Goal: Task Accomplishment & Management: Manage account settings

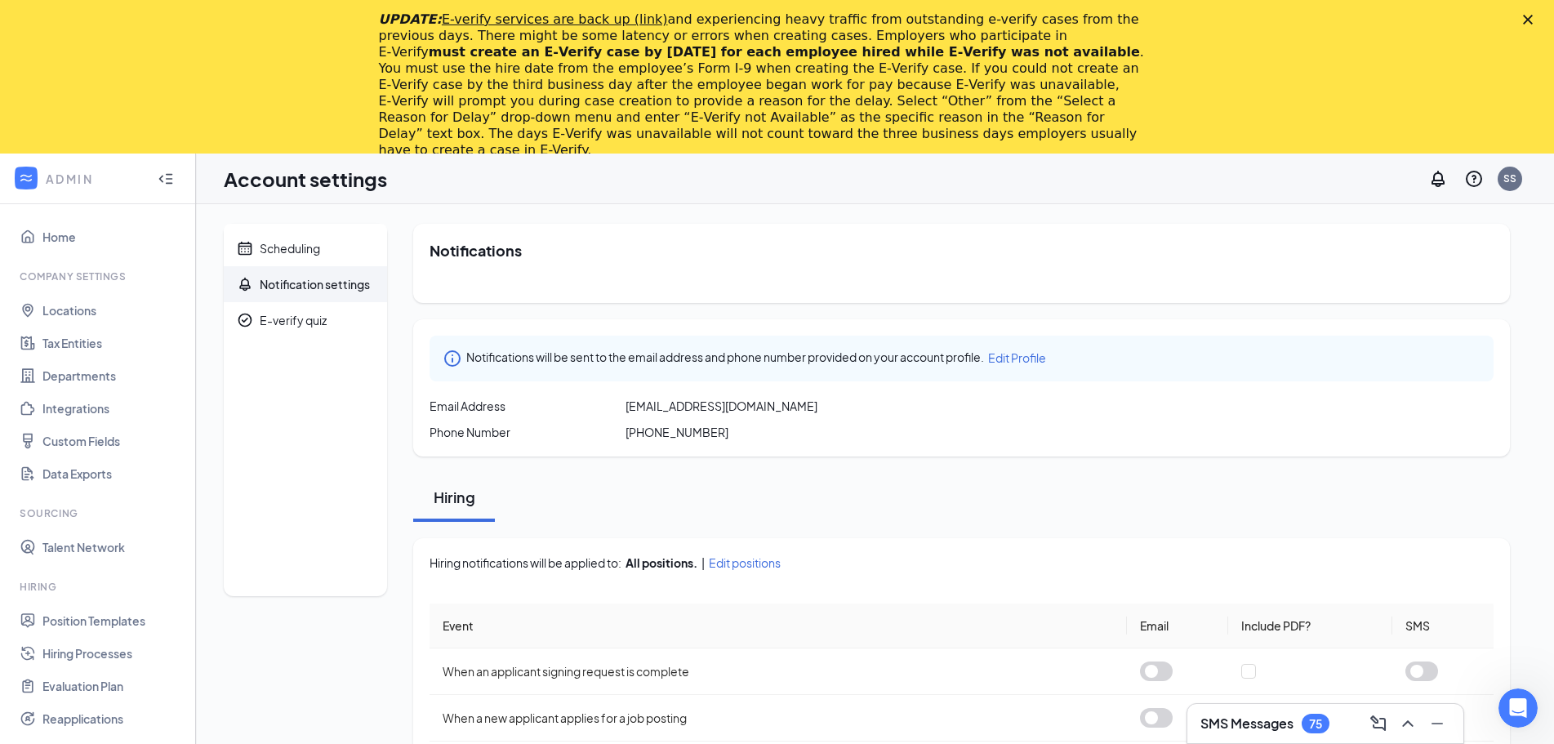
click at [1533, 19] on polygon "Close" at bounding box center [1528, 20] width 10 height 10
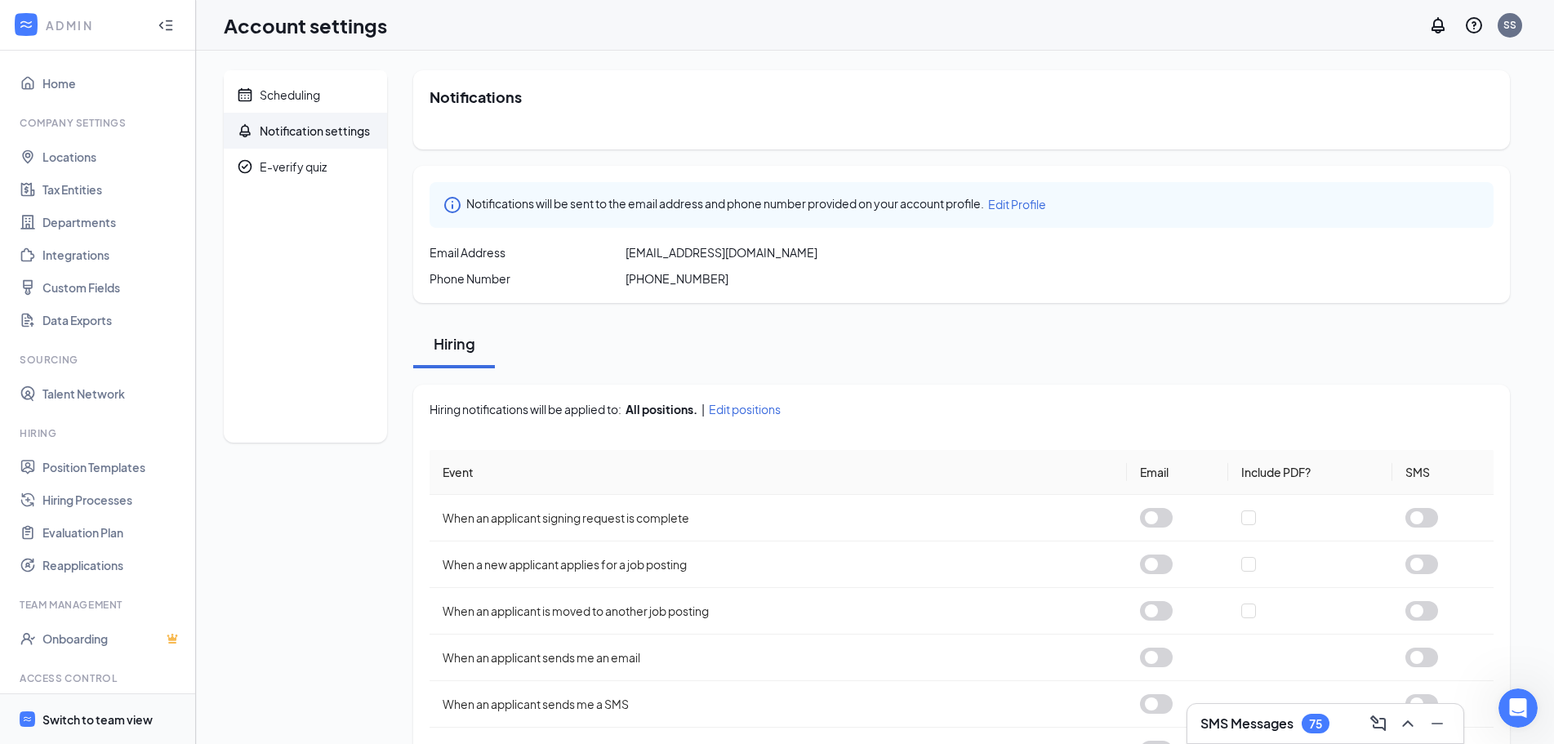
click at [115, 721] on div "Switch to team view" at bounding box center [97, 719] width 110 height 16
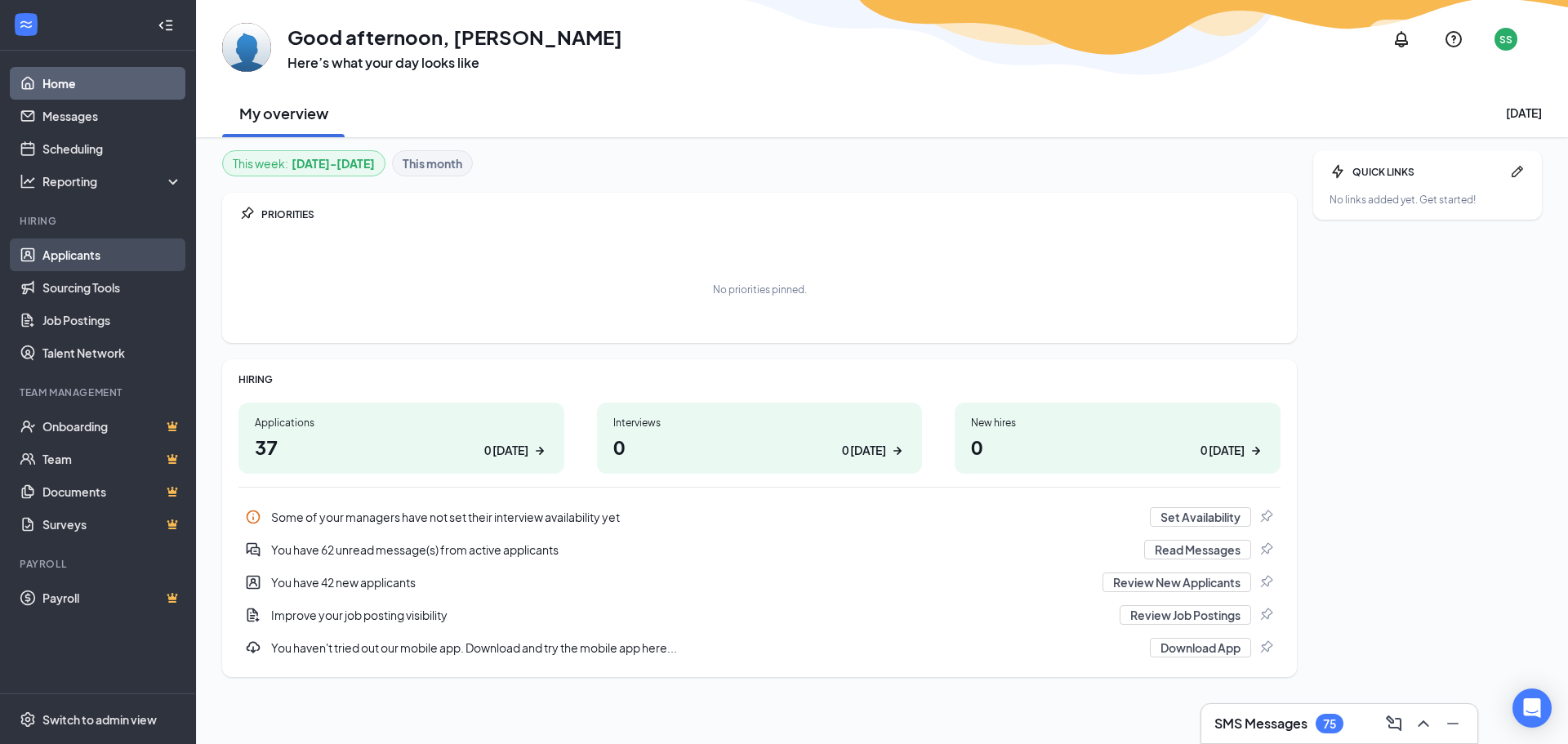
click at [81, 255] on link "Applicants" at bounding box center [112, 254] width 140 height 33
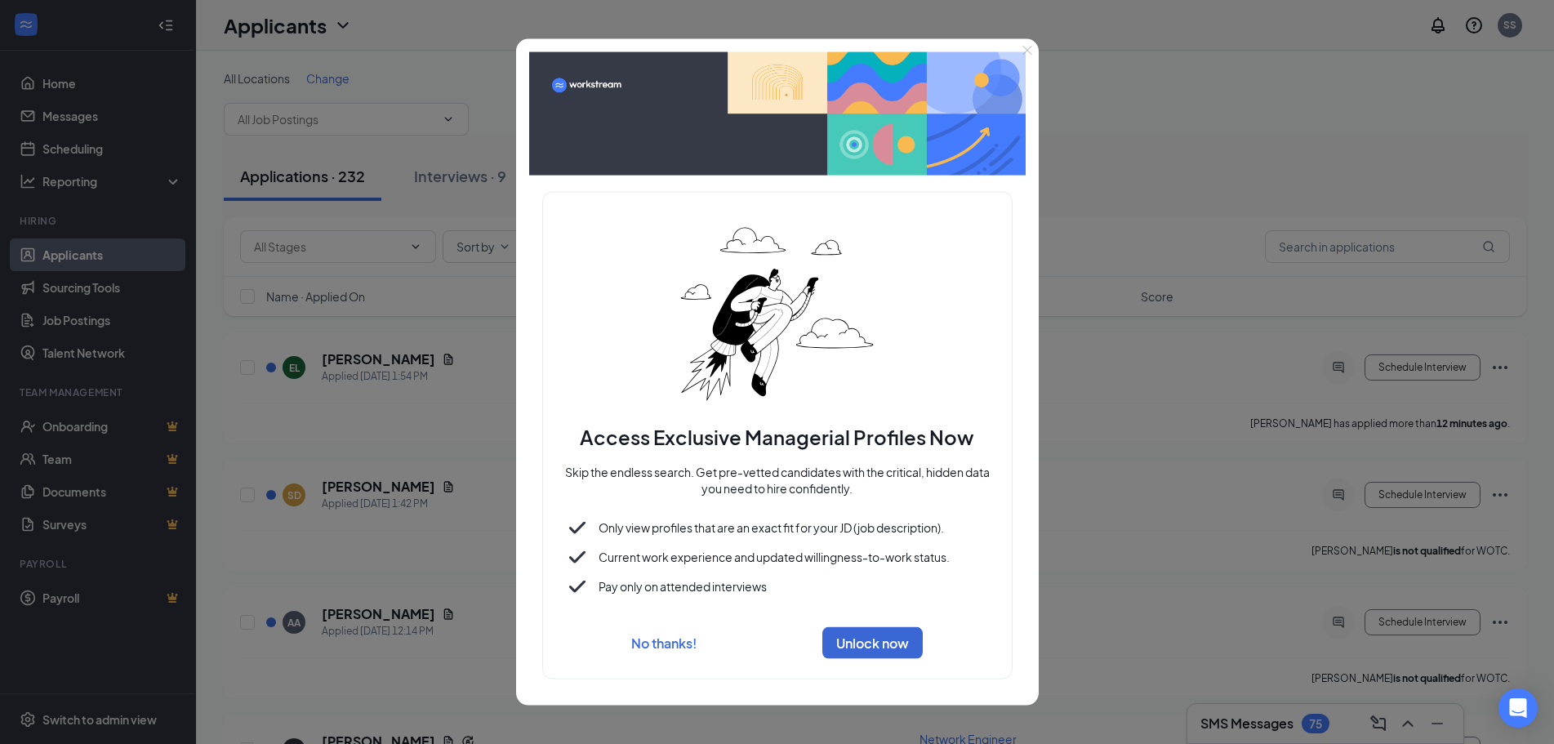
click at [1023, 51] on icon "Close" at bounding box center [1027, 50] width 10 height 10
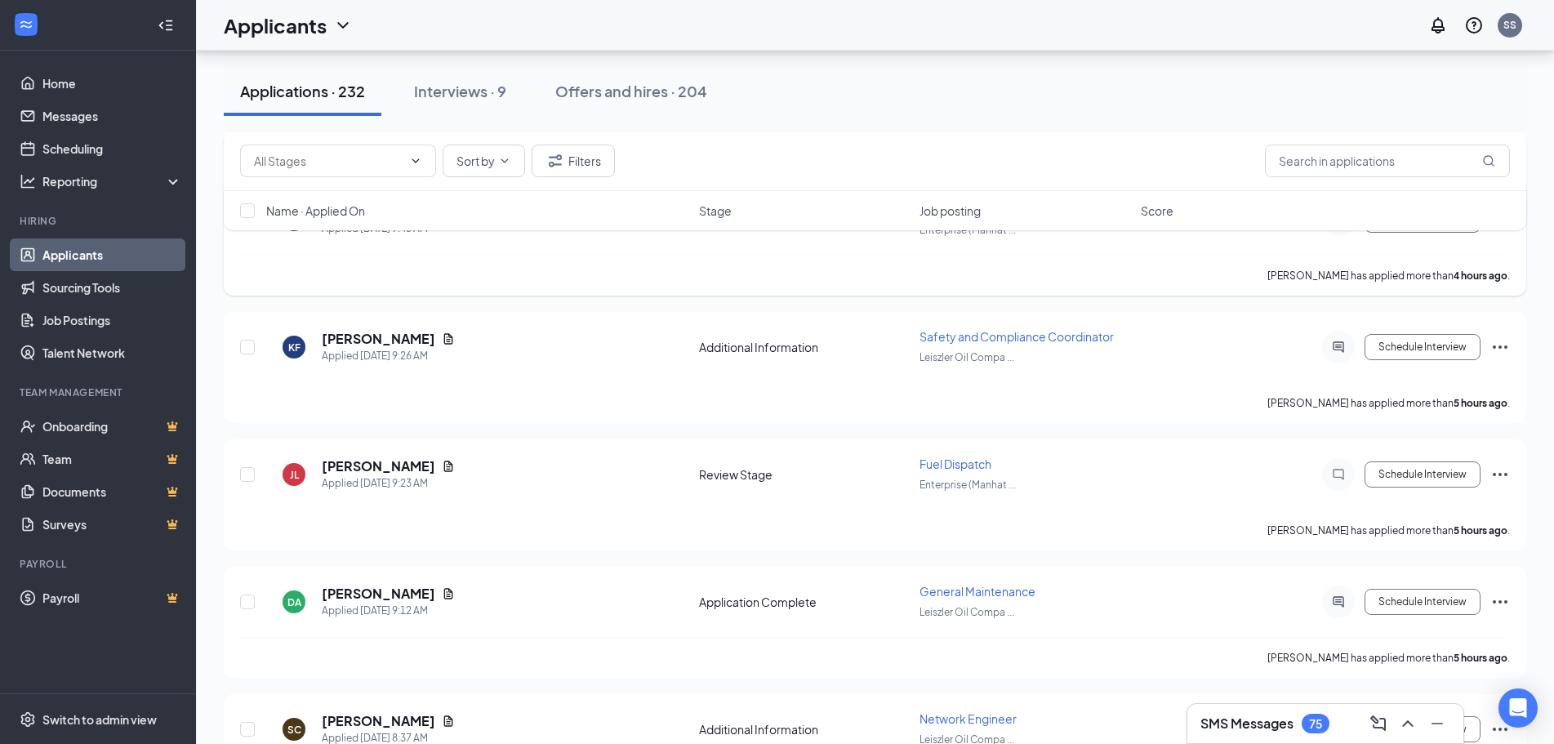
scroll to position [1143, 0]
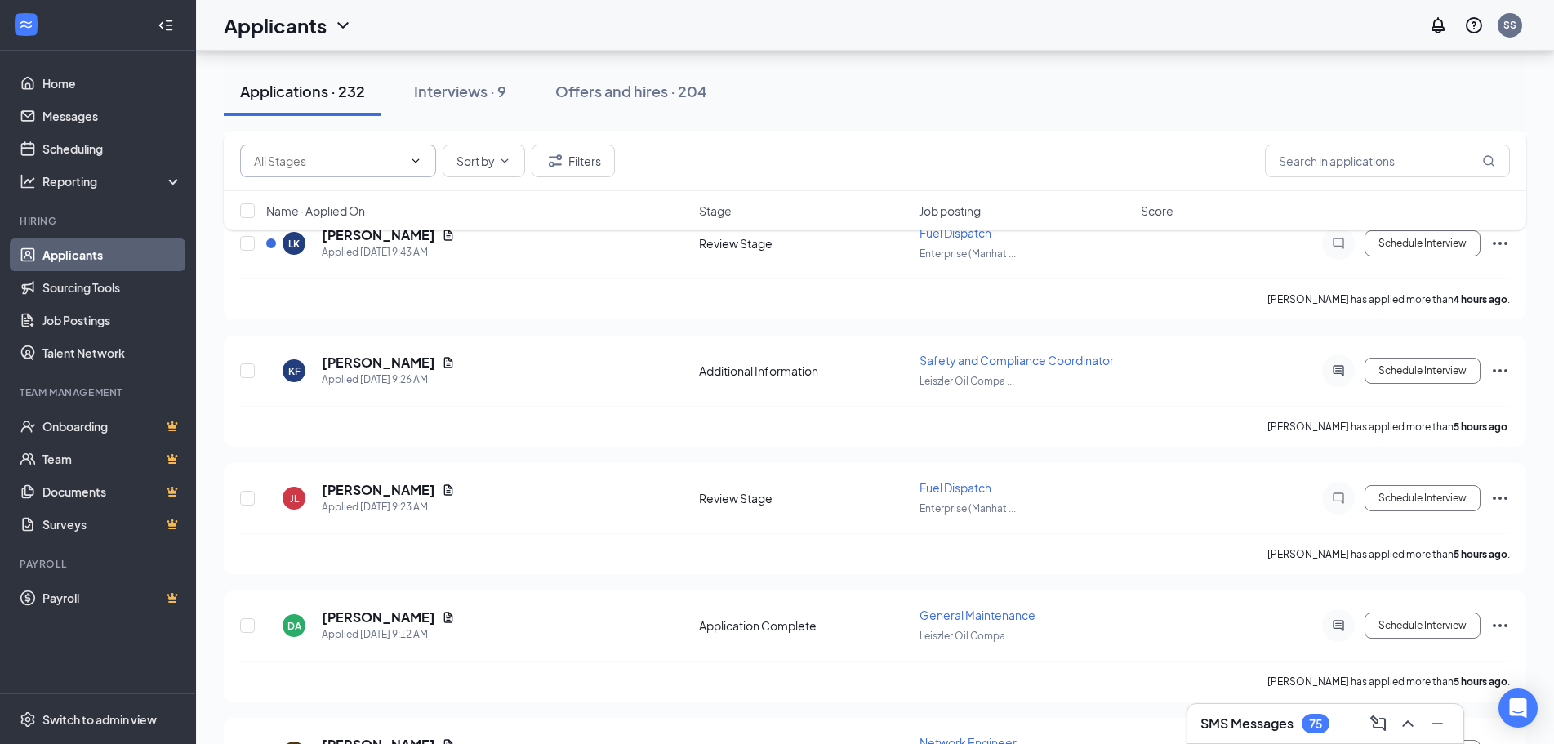
click at [413, 163] on icon "ChevronDown" at bounding box center [415, 160] width 13 height 13
click at [729, 161] on div "Additional Information (38) Application Complete (182) Review Stage (12) Sort b…" at bounding box center [875, 161] width 1270 height 33
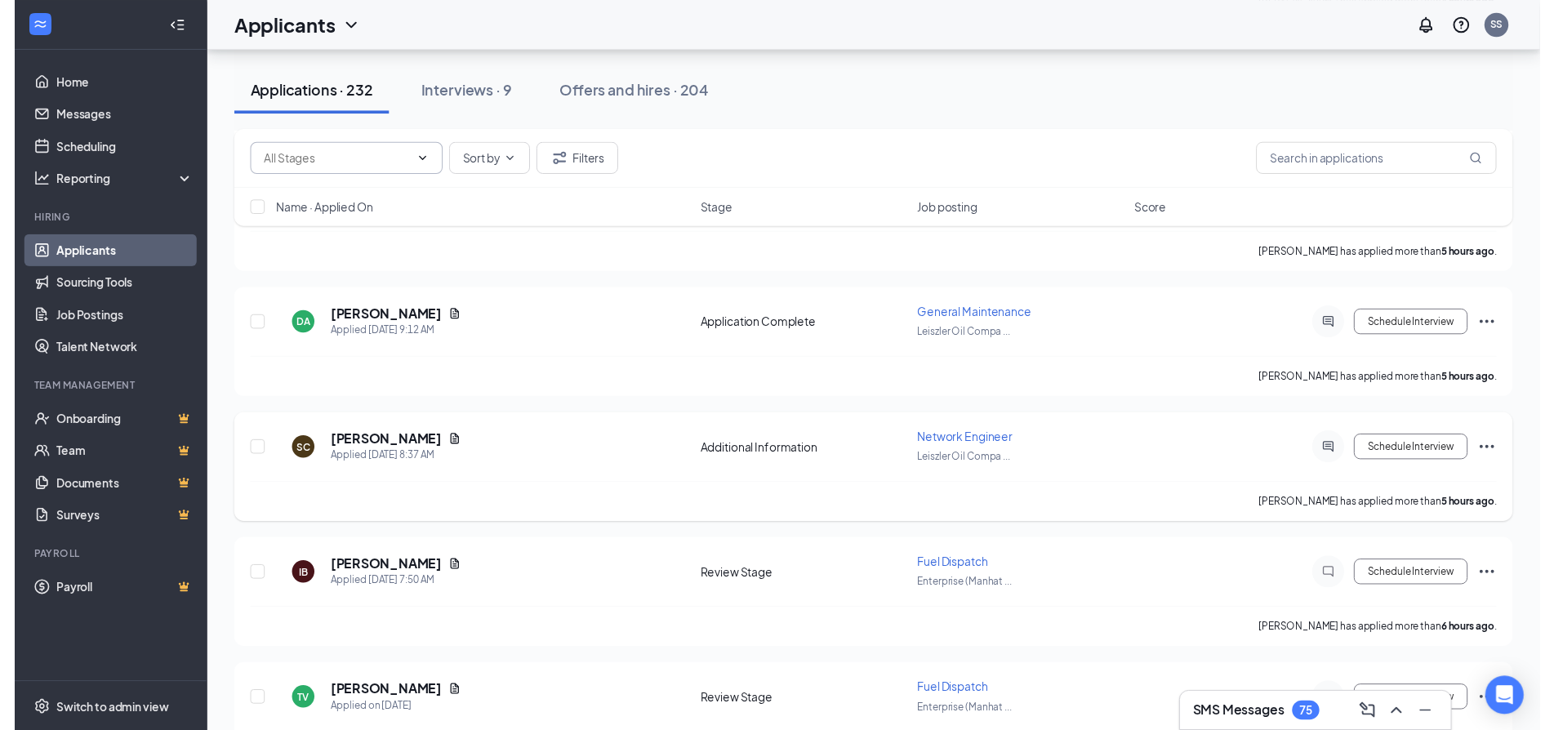
scroll to position [1470, 0]
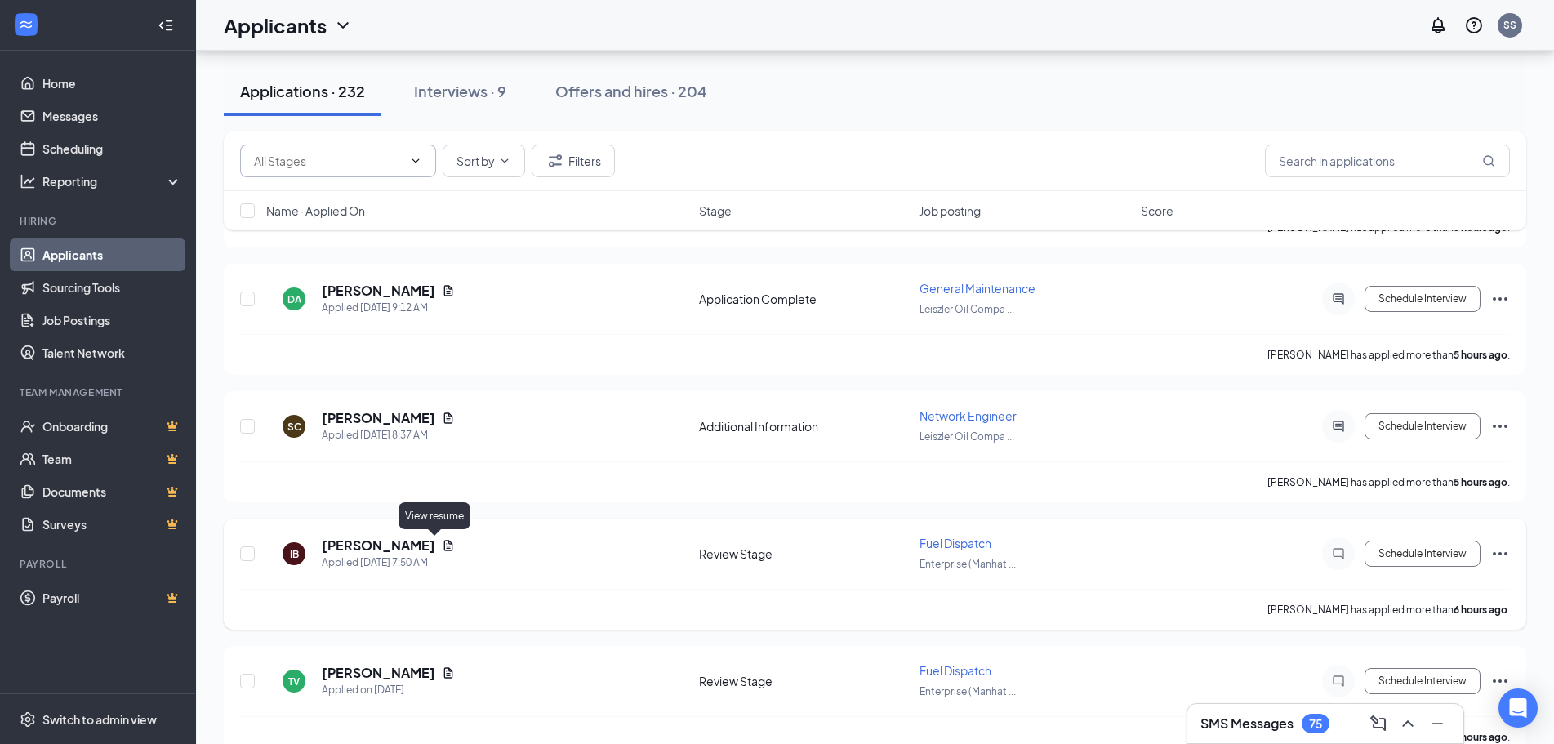
click at [444, 546] on icon "Document" at bounding box center [448, 545] width 9 height 11
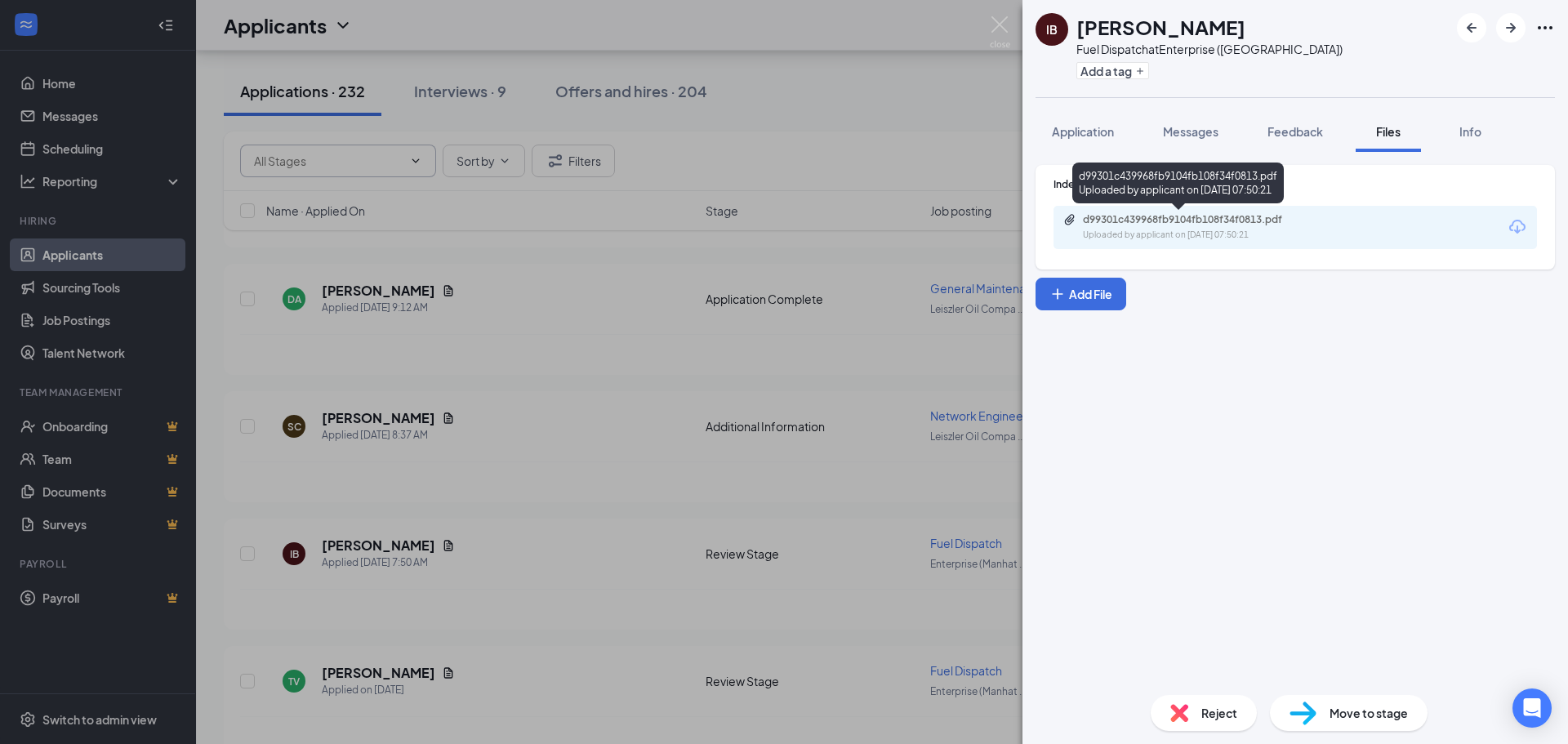
click at [1144, 225] on div "d99301c439968fb9104fb108f34f0813.pdf" at bounding box center [1197, 219] width 229 height 13
click at [998, 27] on img at bounding box center [1000, 32] width 20 height 32
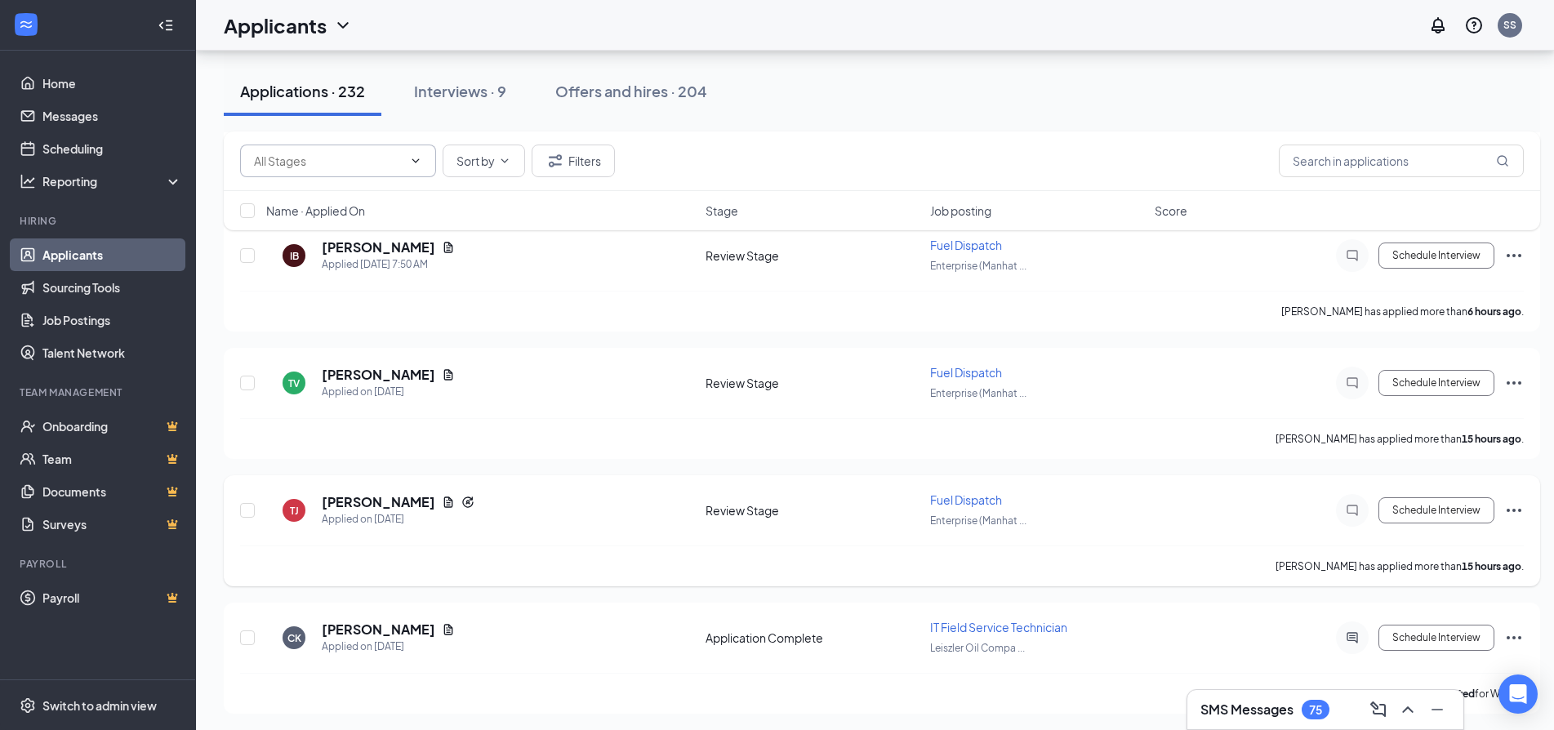
scroll to position [1796, 0]
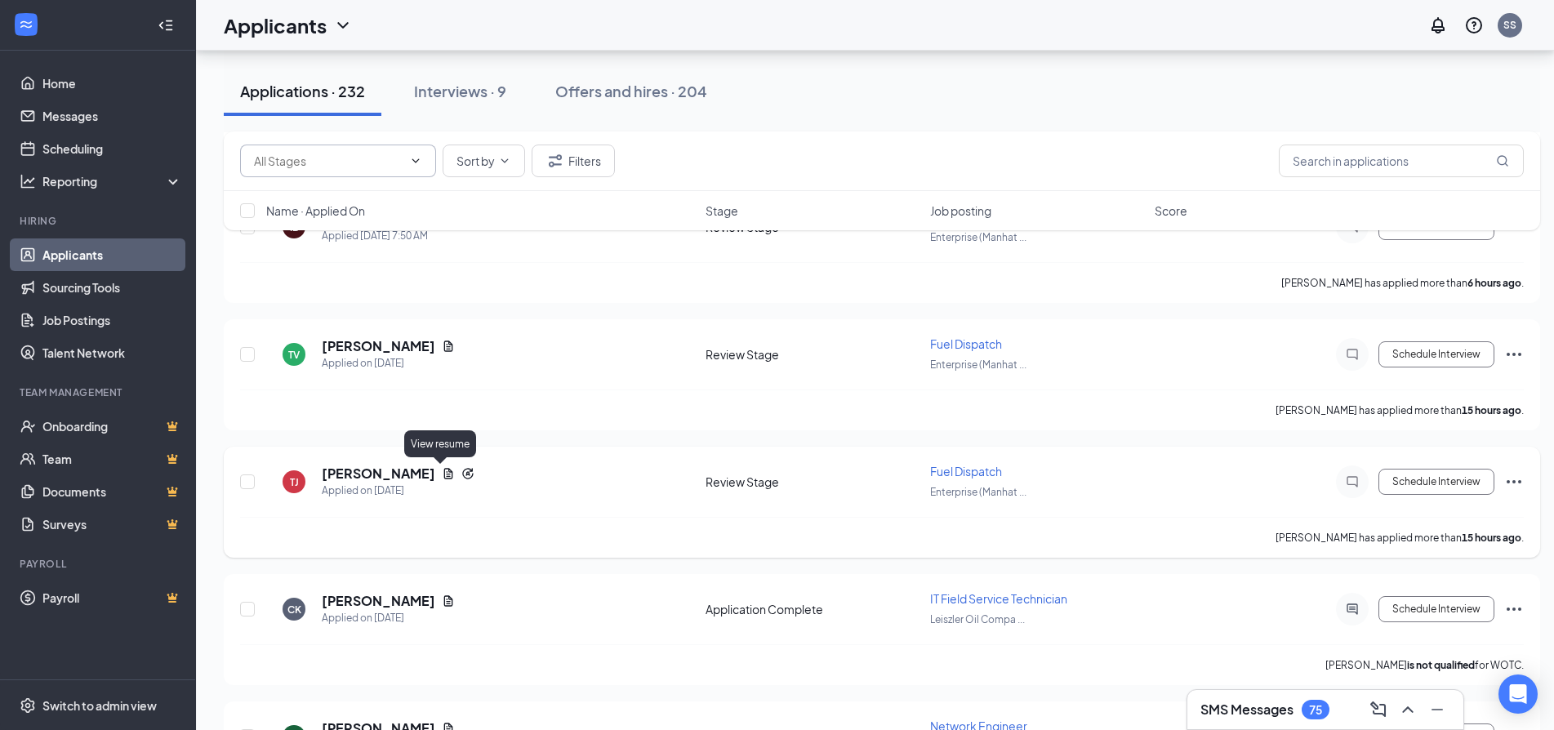
click at [442, 474] on icon "Document" at bounding box center [448, 473] width 13 height 13
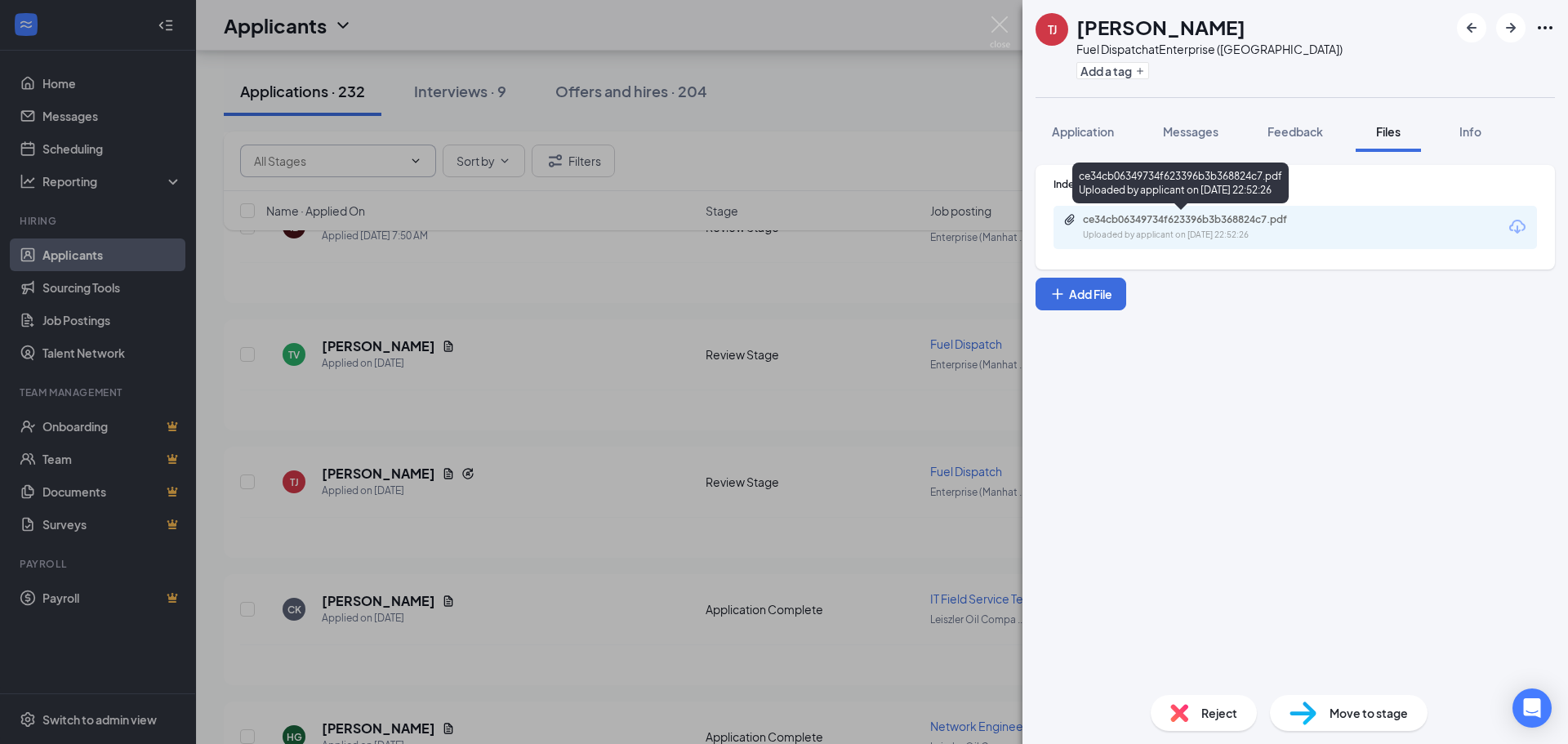
click at [1176, 221] on div "ce34cb06349734f623396b3b368824c7.pdf" at bounding box center [1197, 219] width 229 height 13
click at [1001, 22] on img at bounding box center [1000, 32] width 20 height 32
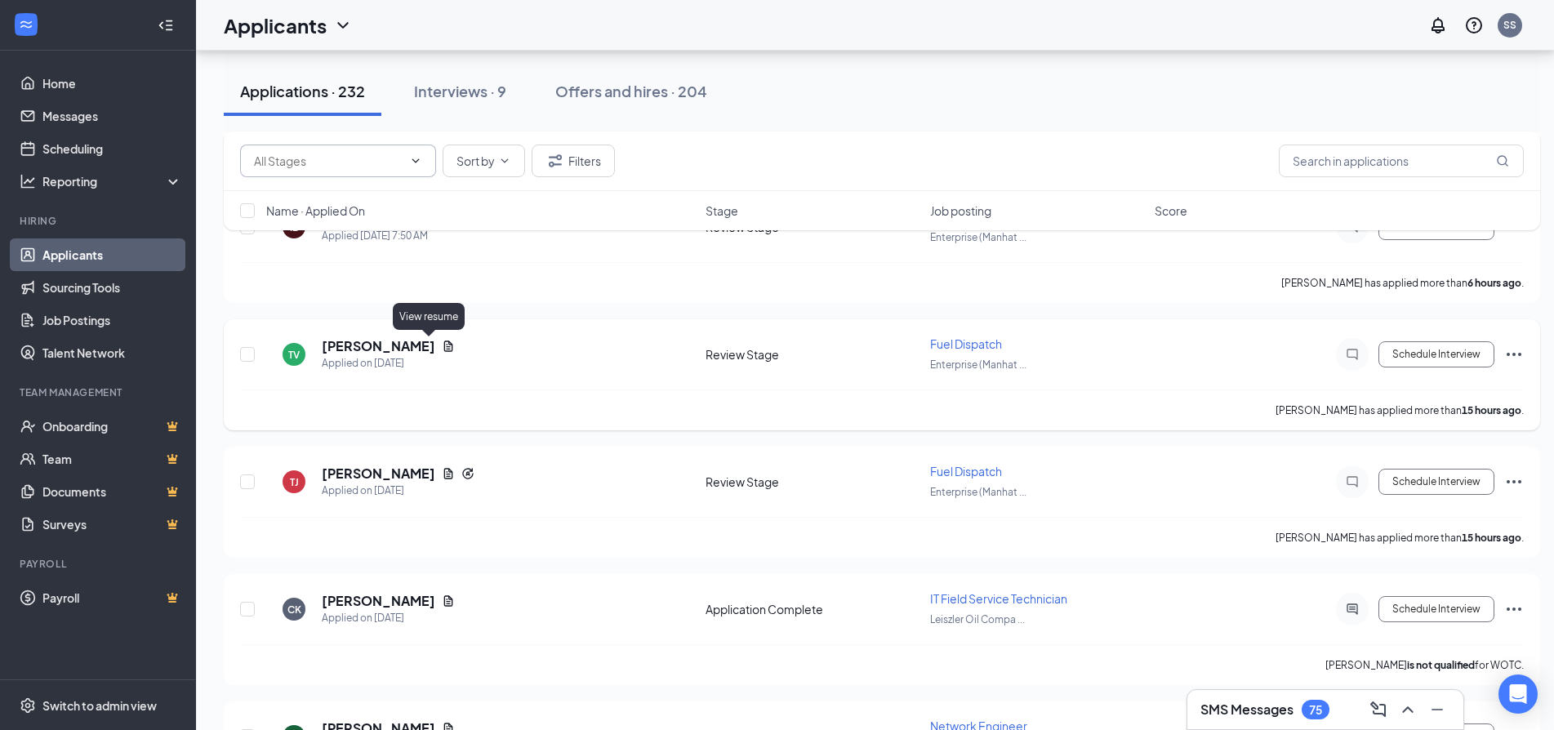
click at [444, 346] on icon "Document" at bounding box center [448, 345] width 9 height 11
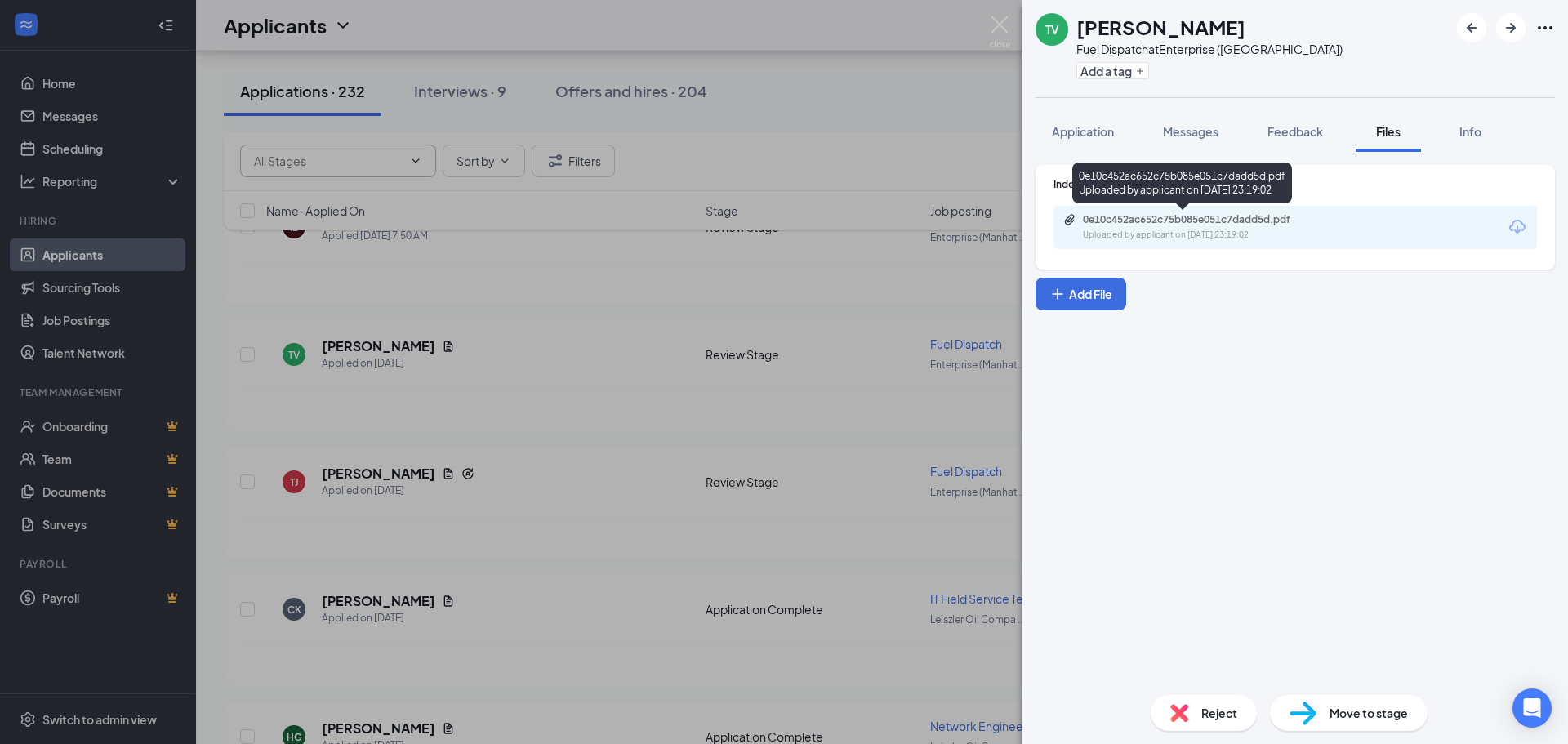
click at [1203, 221] on div "0e10c452ac652c75b085e051c7dadd5d.pdf" at bounding box center [1197, 219] width 229 height 13
click at [1004, 24] on img at bounding box center [1000, 32] width 20 height 32
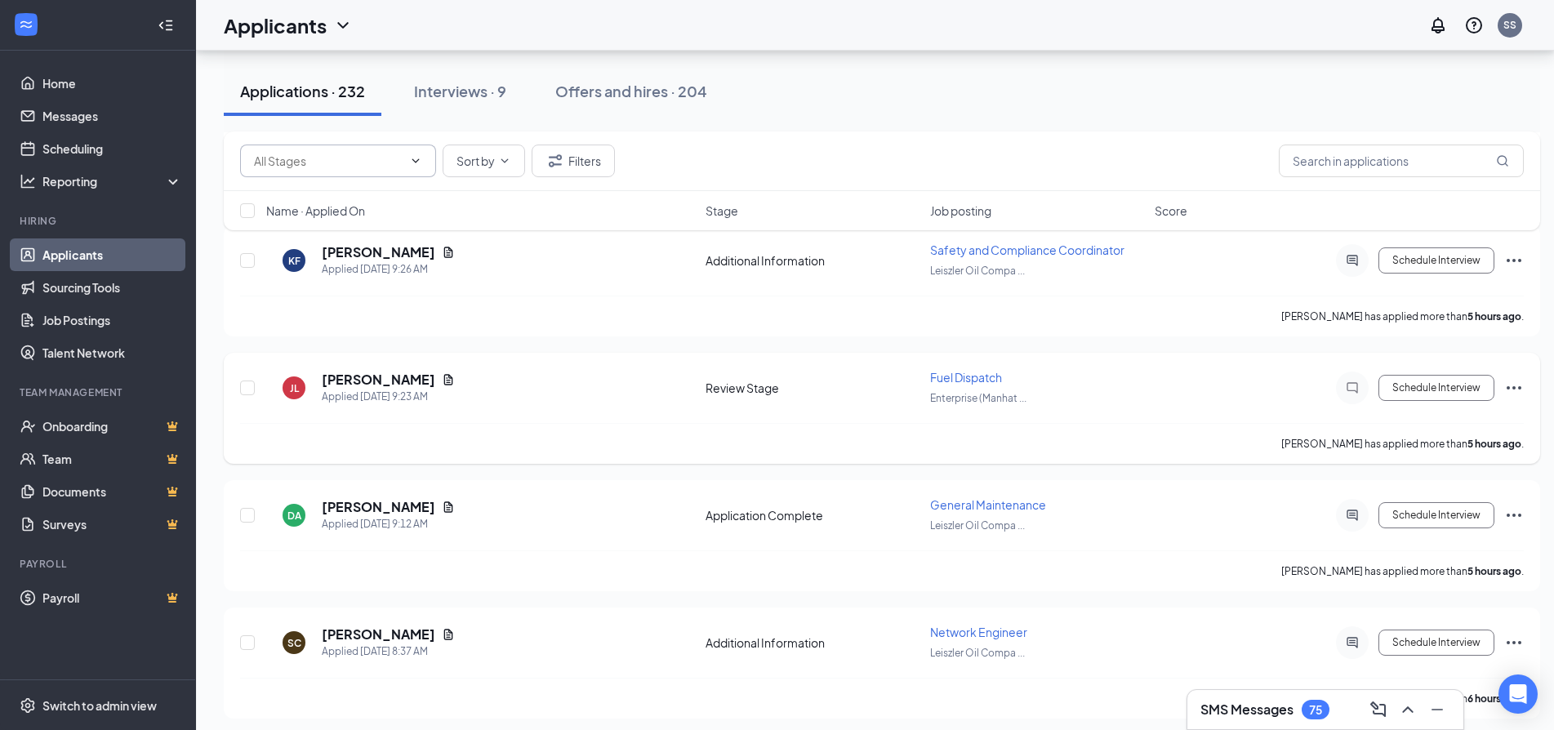
scroll to position [1225, 0]
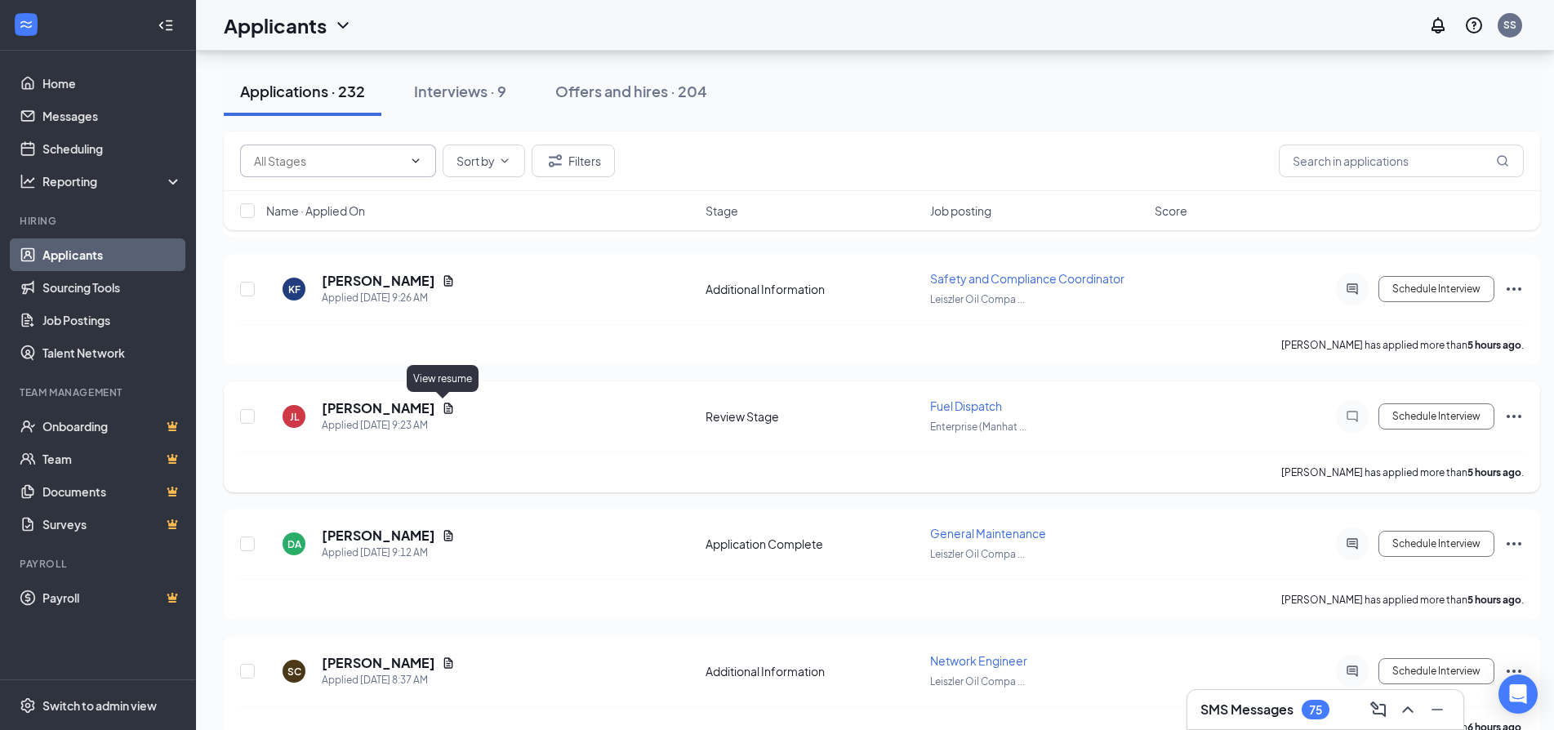
click at [445, 409] on icon "Document" at bounding box center [448, 408] width 9 height 11
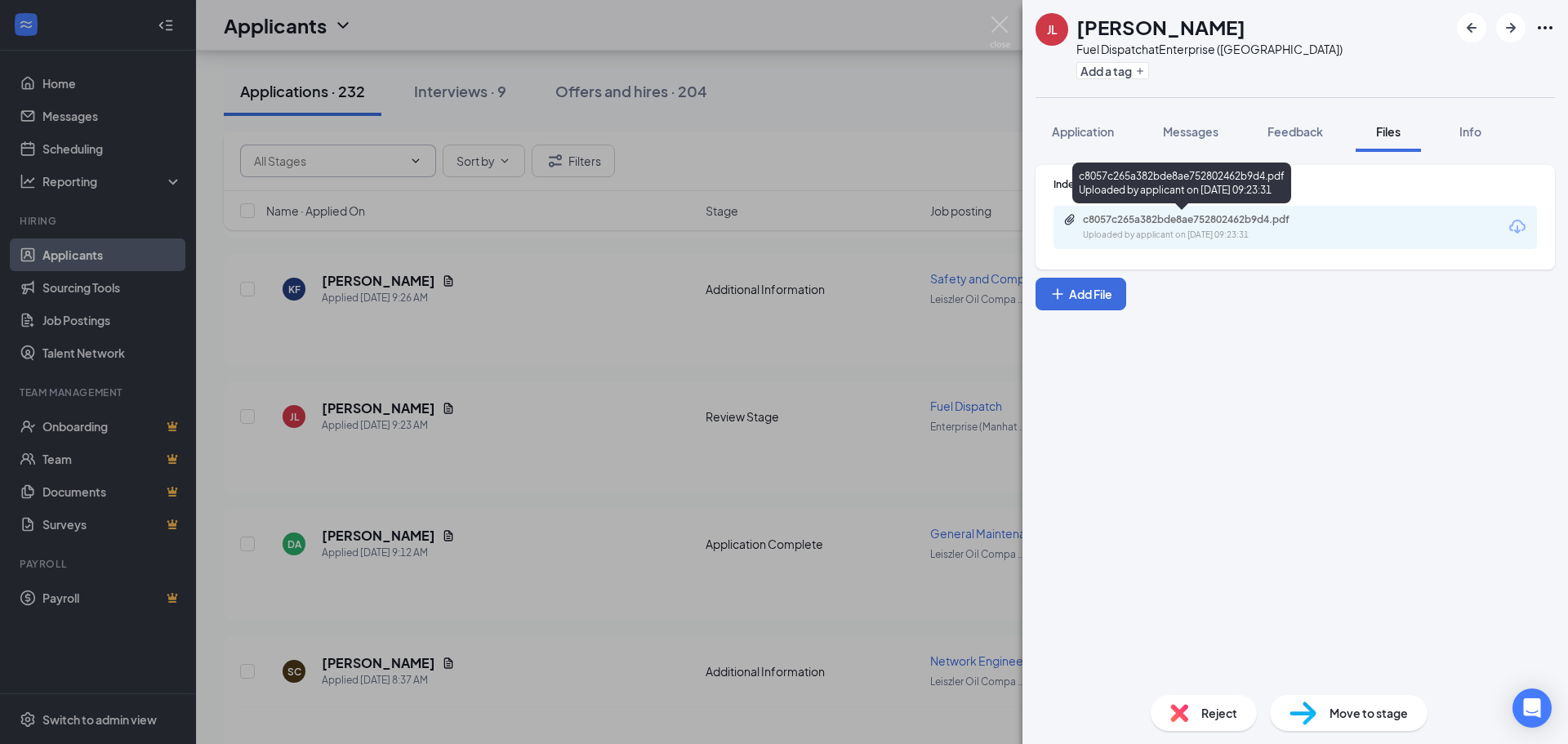
click at [1220, 215] on div "c8057c265a382bde8ae752802462b9d4.pdf" at bounding box center [1197, 219] width 229 height 13
click at [999, 25] on img at bounding box center [1000, 32] width 20 height 32
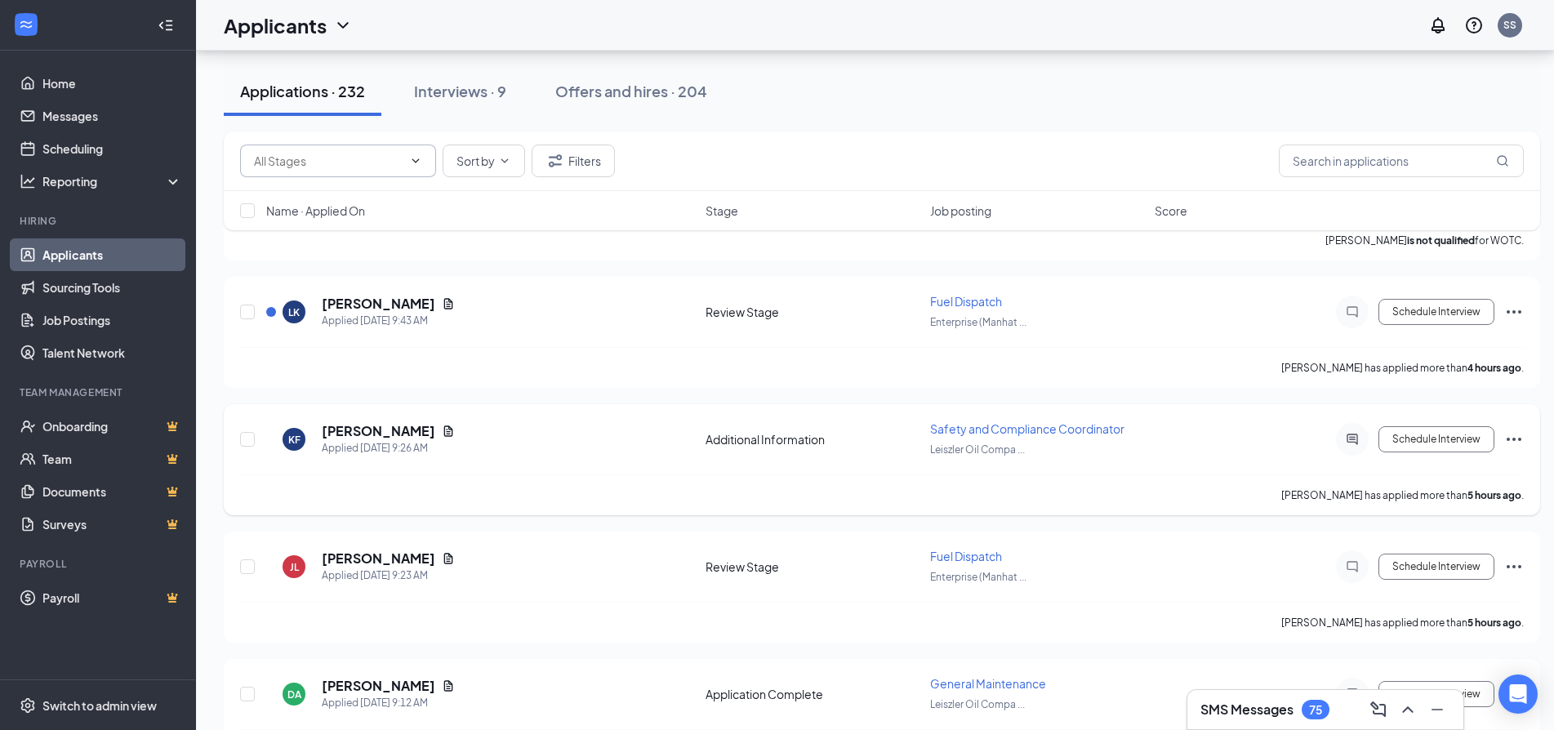
scroll to position [1062, 0]
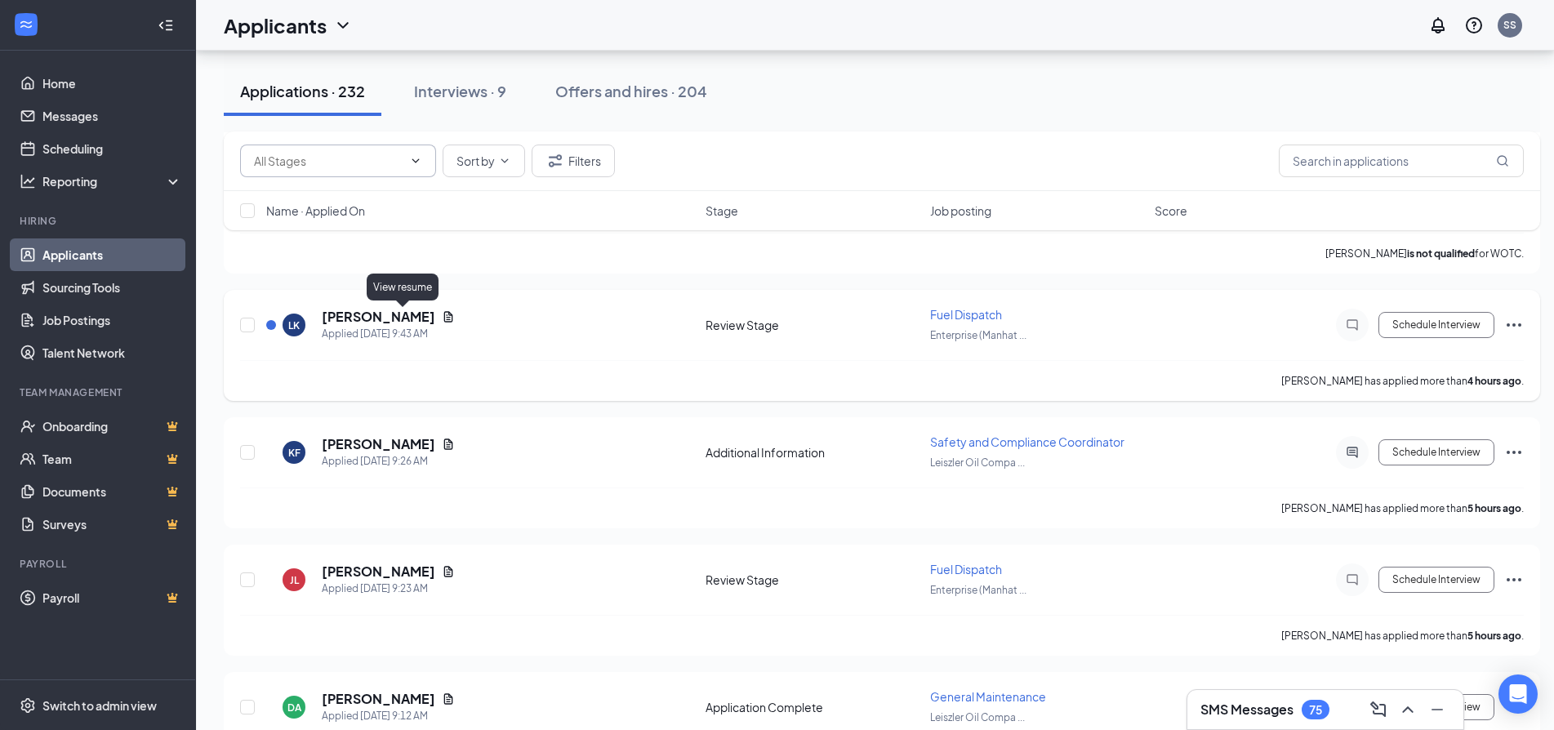
click at [444, 319] on icon "Document" at bounding box center [448, 316] width 9 height 11
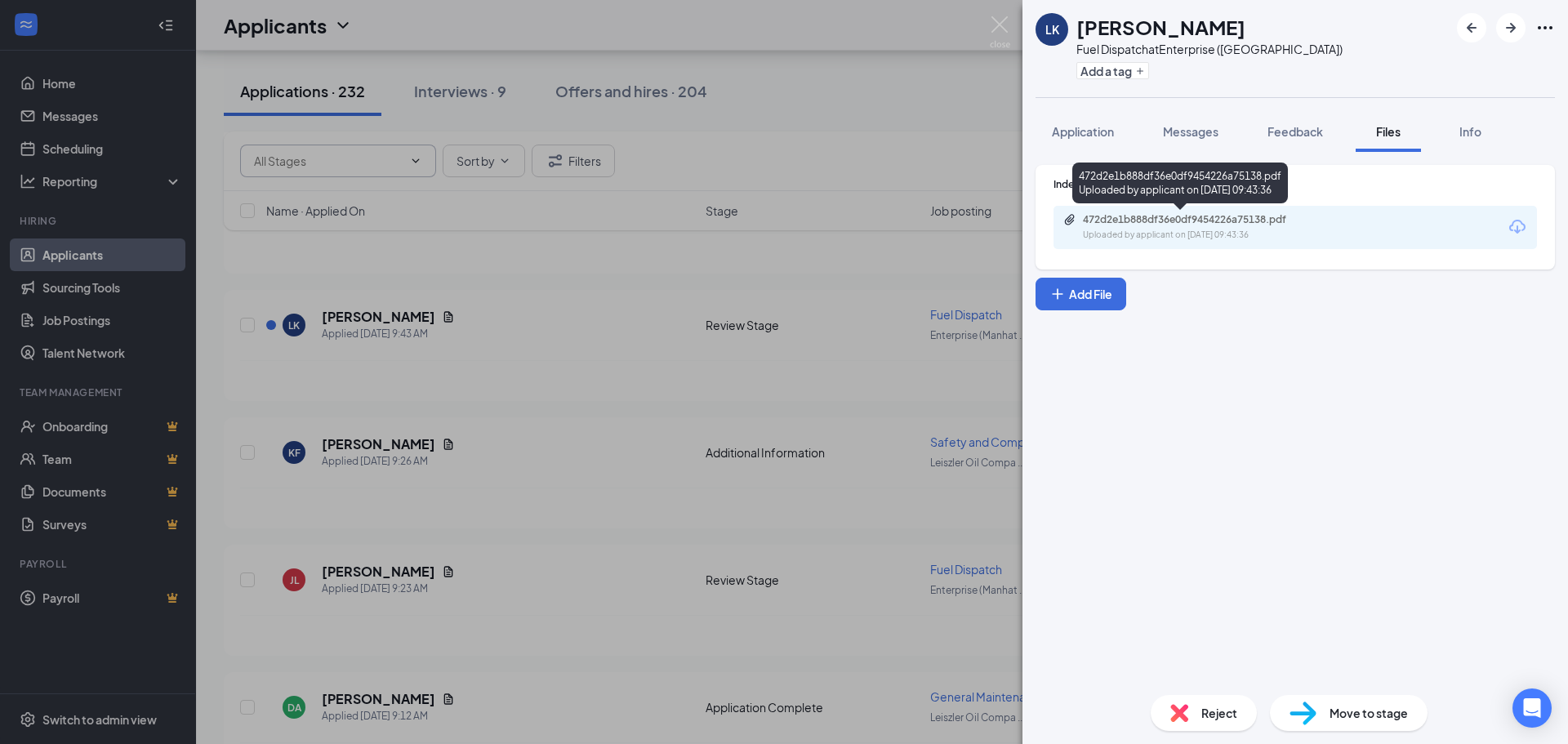
click at [1172, 217] on div "472d2e1b888df36e0df9454226a75138.pdf" at bounding box center [1197, 219] width 229 height 13
drag, startPoint x: 1001, startPoint y: 26, endPoint x: 768, endPoint y: 285, distance: 348.1
click at [1001, 27] on img at bounding box center [1000, 32] width 20 height 32
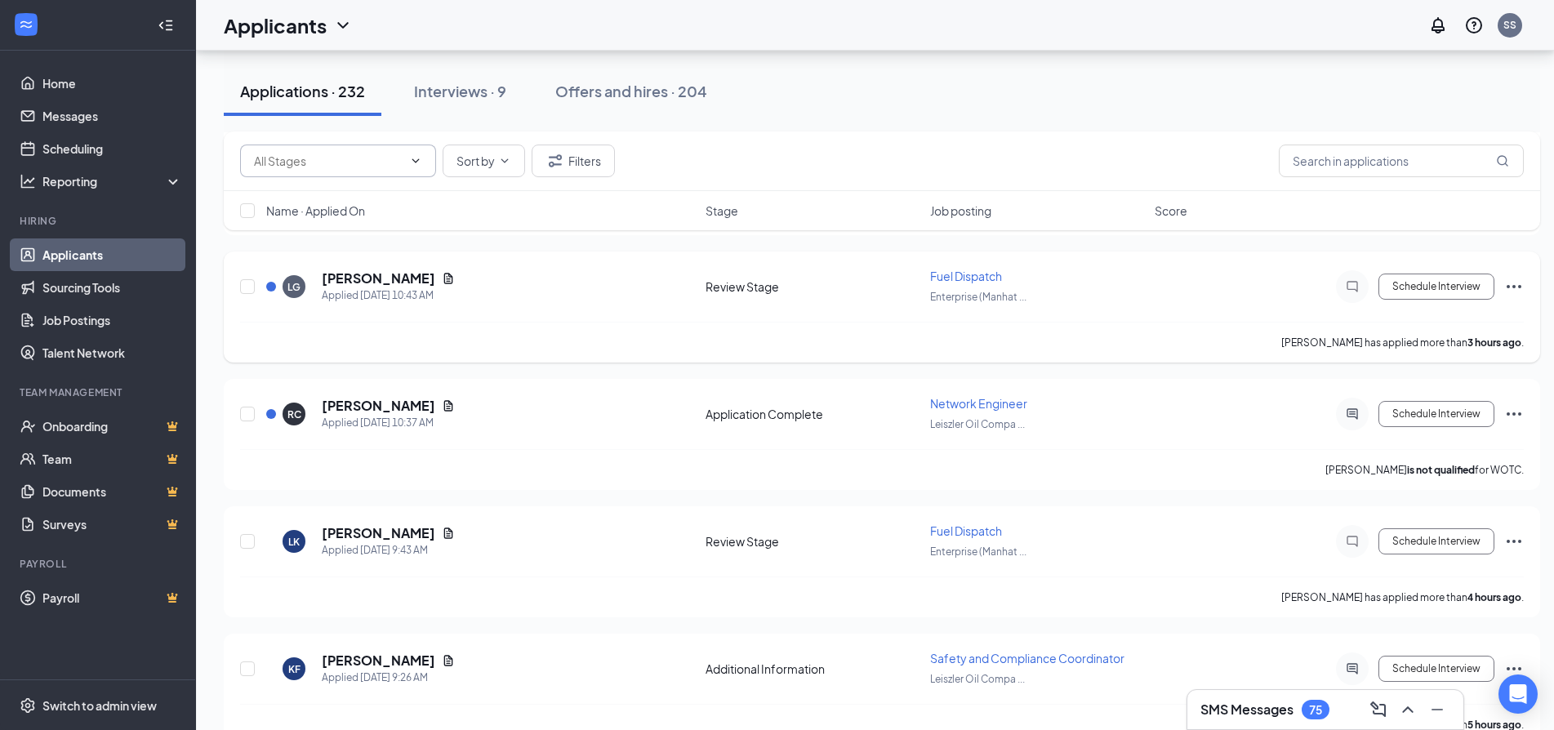
scroll to position [817, 0]
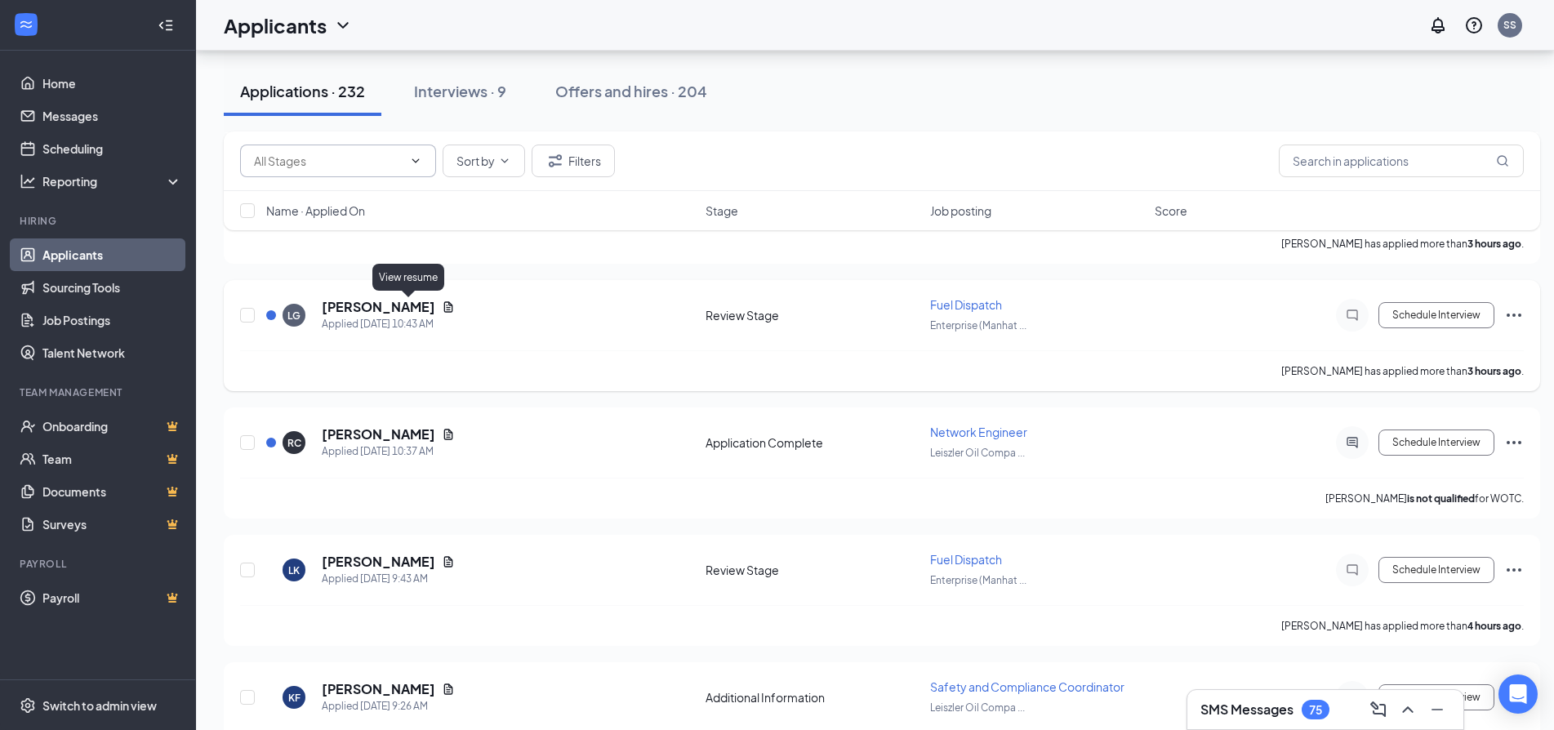
click at [442, 306] on icon "Document" at bounding box center [448, 306] width 13 height 13
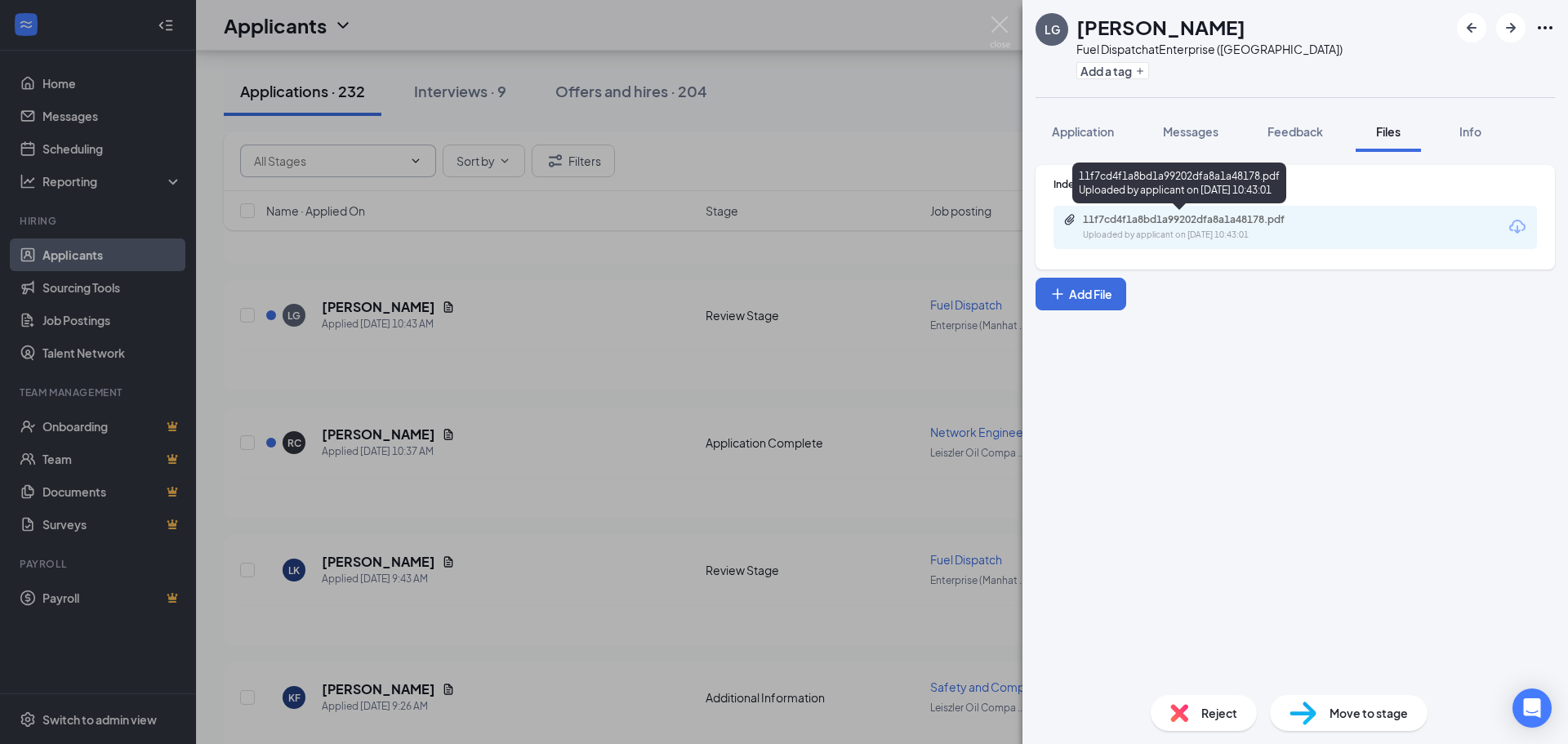
click at [1137, 220] on div "11f7cd4f1a8bd1a99202dfa8a1a48178.pdf" at bounding box center [1197, 219] width 229 height 13
click at [1001, 23] on img at bounding box center [1000, 32] width 20 height 32
